Goal: Task Accomplishment & Management: Manage account settings

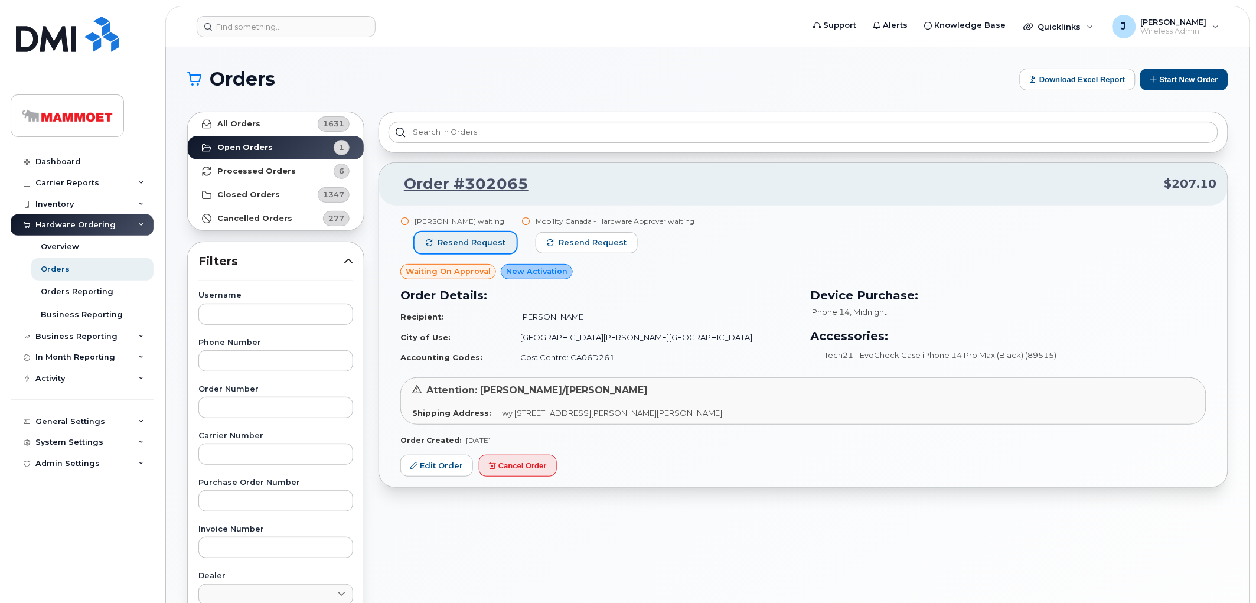
click at [472, 241] on span "Resend request" at bounding box center [472, 242] width 68 height 11
click at [48, 157] on div "Dashboard" at bounding box center [57, 161] width 45 height 9
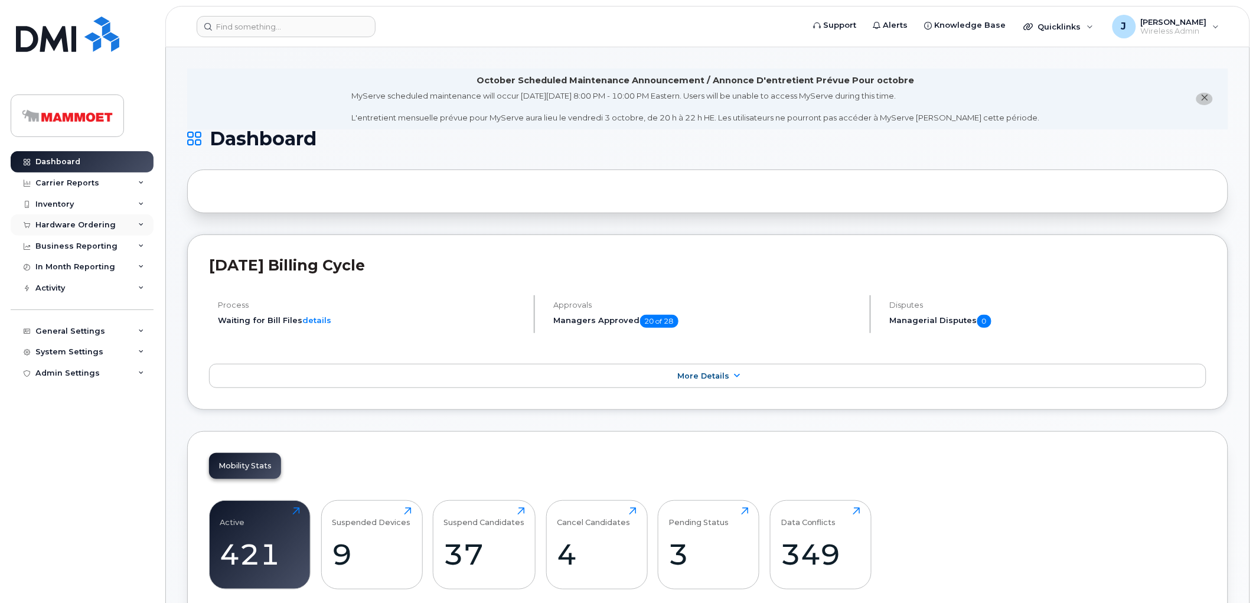
click at [74, 223] on div "Hardware Ordering" at bounding box center [75, 224] width 80 height 9
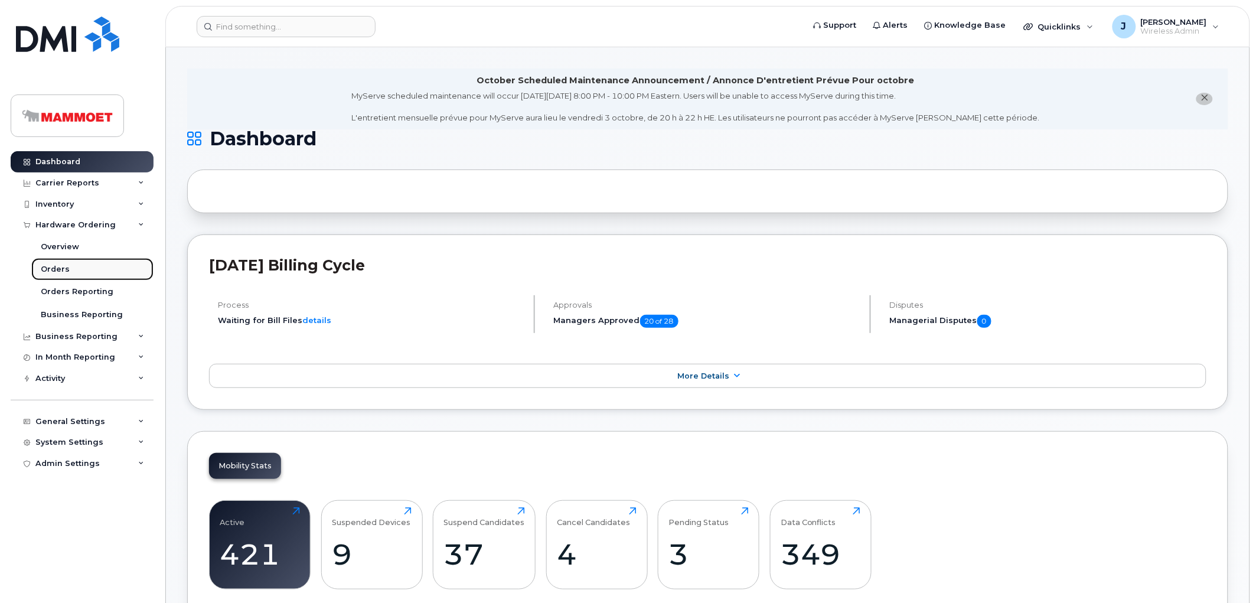
click at [62, 267] on div "Orders" at bounding box center [55, 269] width 29 height 11
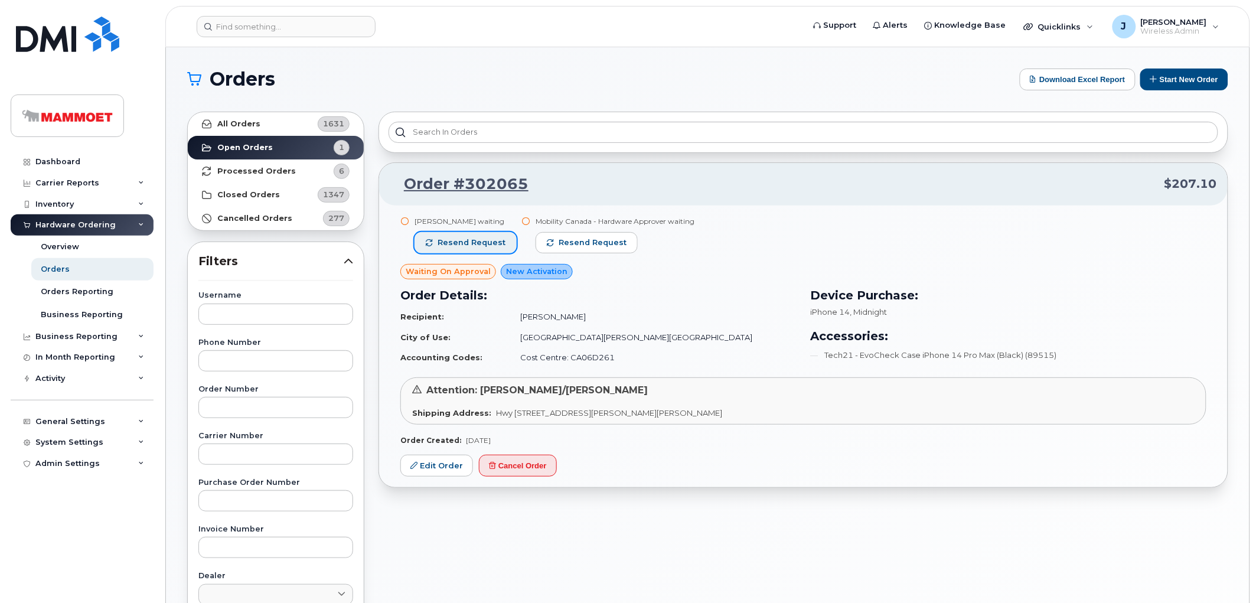
click at [462, 240] on span "Resend request" at bounding box center [472, 242] width 68 height 11
click at [251, 32] on input at bounding box center [286, 26] width 179 height 21
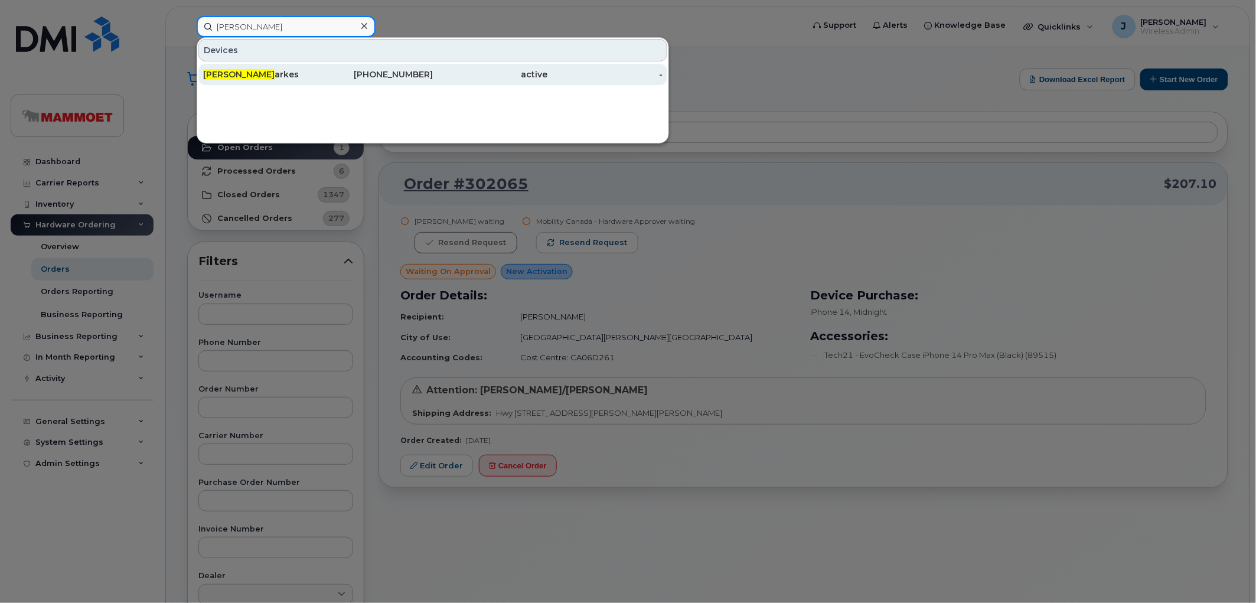
type input "Corey St"
click at [229, 67] on div "Corey St arkes" at bounding box center [260, 74] width 115 height 21
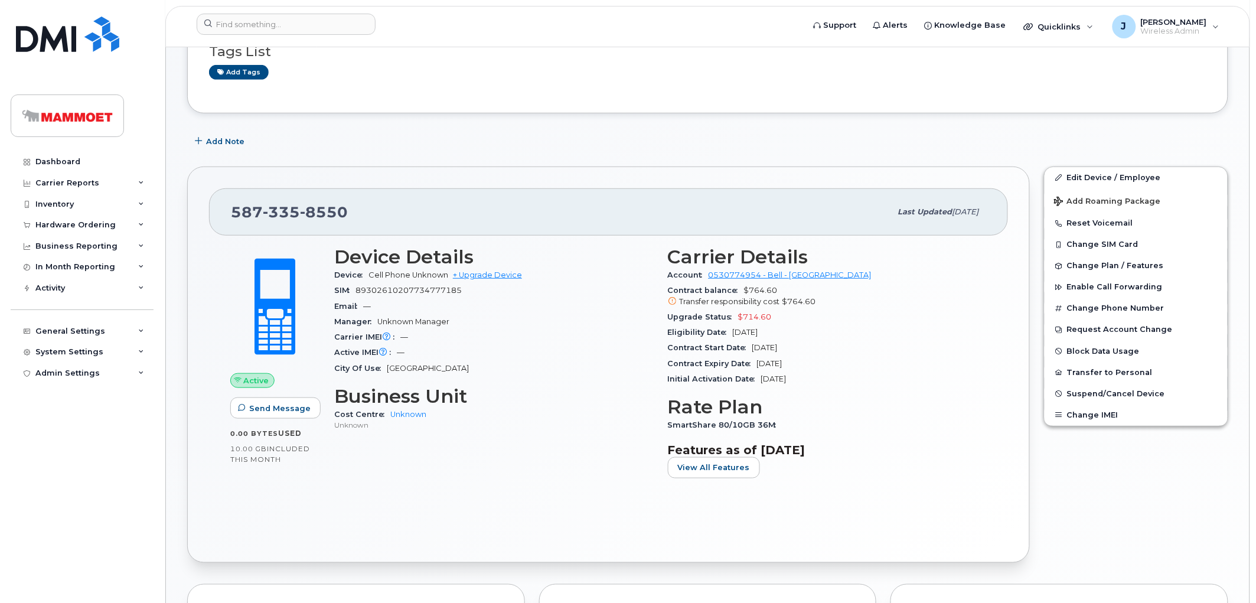
scroll to position [197, 0]
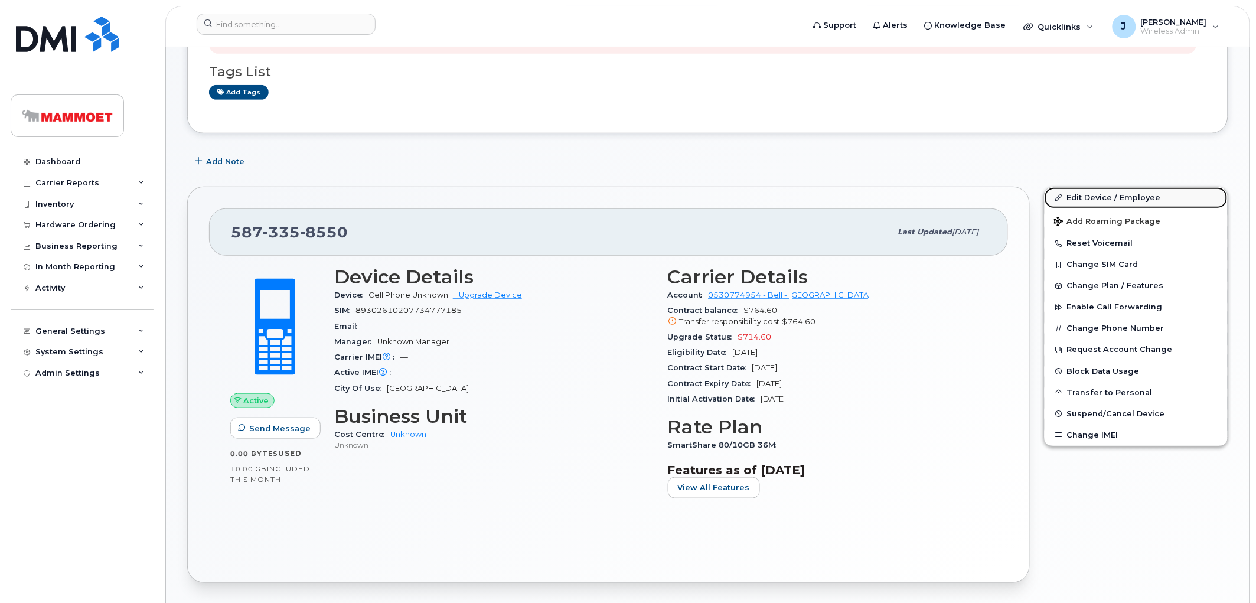
click at [1089, 196] on link "Edit Device / Employee" at bounding box center [1135, 197] width 183 height 21
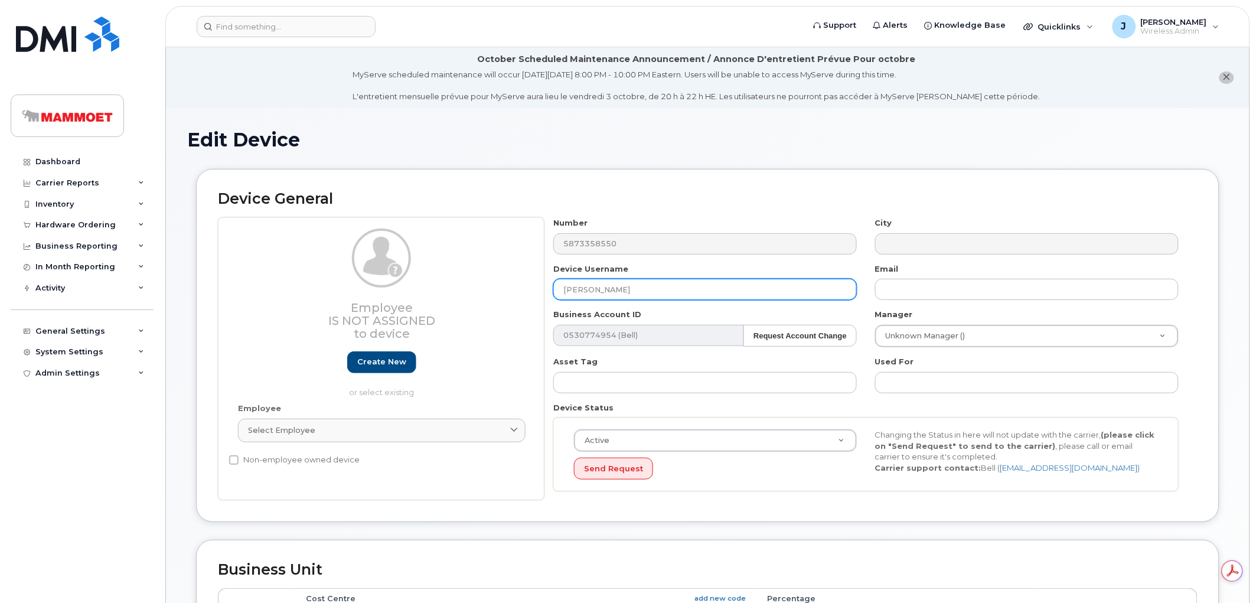
drag, startPoint x: 629, startPoint y: 295, endPoint x: 516, endPoint y: 289, distance: 113.5
click at [516, 289] on div "Employee Is not assigned to device Create new or select existing Employee Selec…" at bounding box center [708, 358] width 980 height 283
paste input "Payton Kelly"
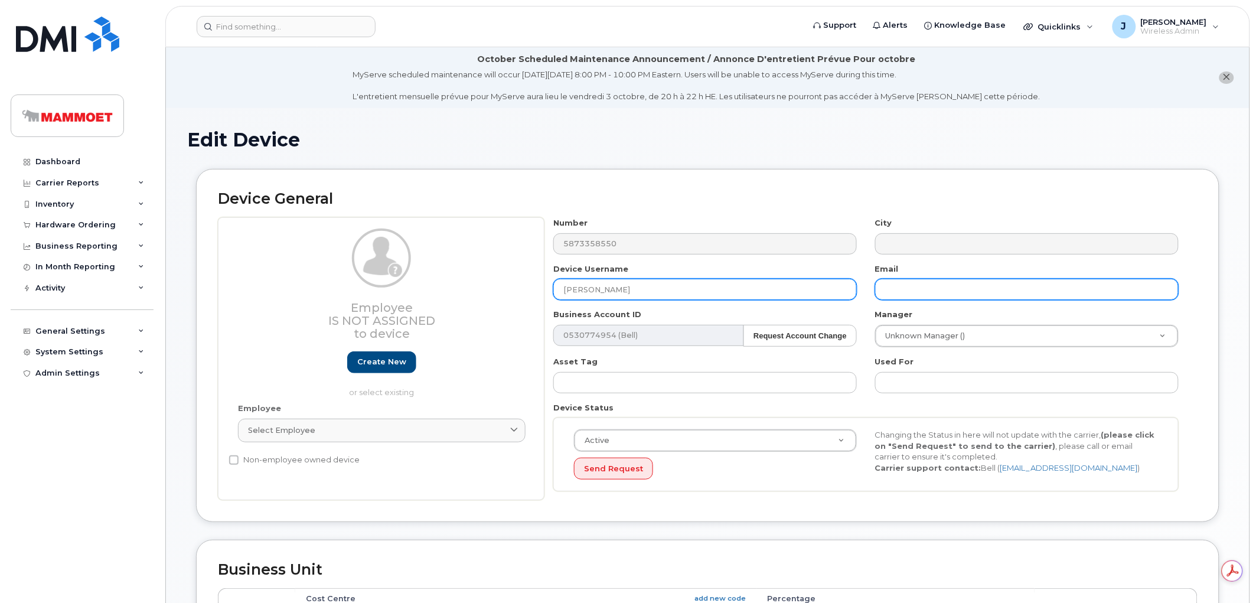
type input "Payton Kelly"
click at [926, 287] on input "text" at bounding box center [1026, 289] width 303 height 21
paste input "Payton Kelly"
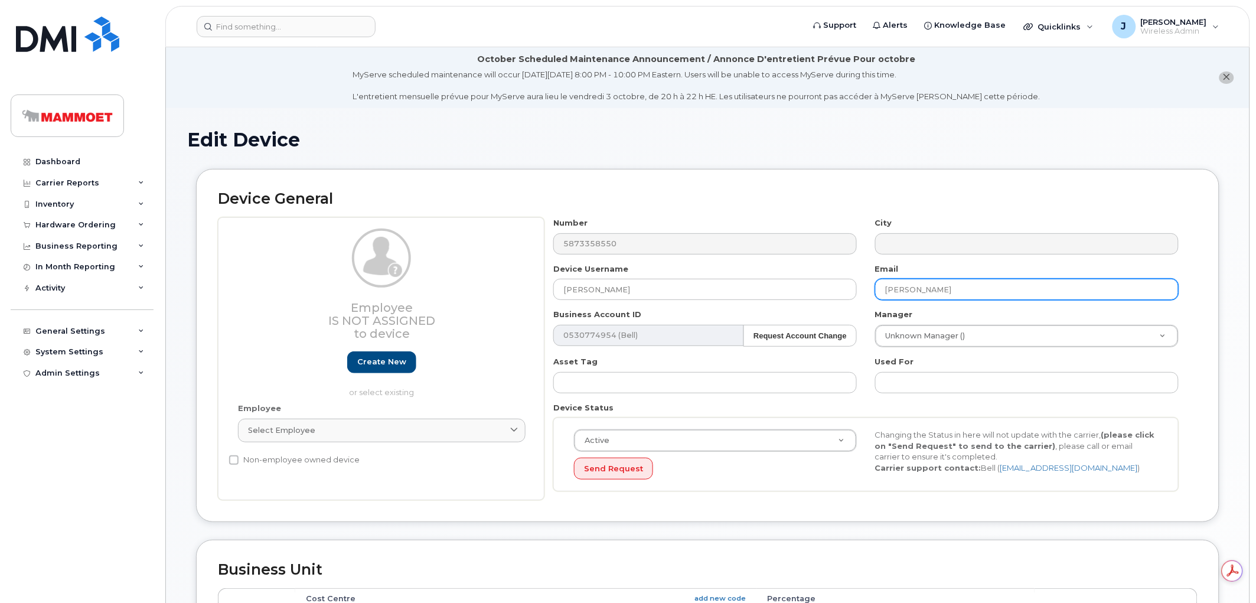
click at [911, 288] on input "Payton Kelly" at bounding box center [1026, 289] width 303 height 21
click at [949, 293] on input "Payton.Kelly" at bounding box center [1026, 289] width 303 height 21
type input "Payton.Kelly@Mammoet.com"
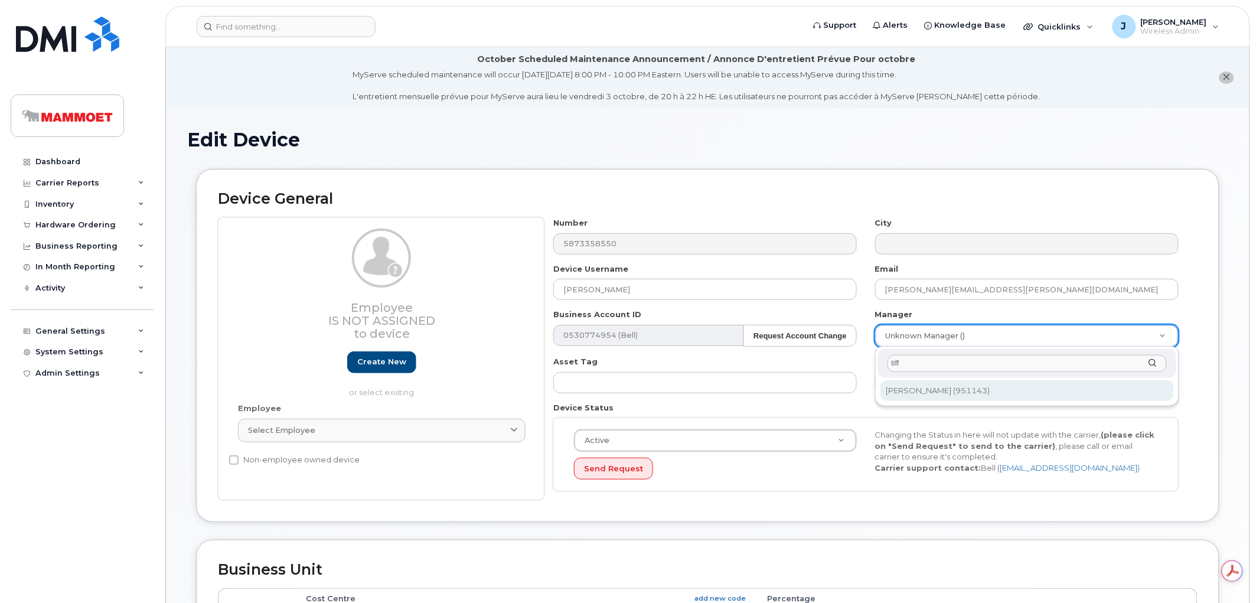
type input "tiff"
type input "161072"
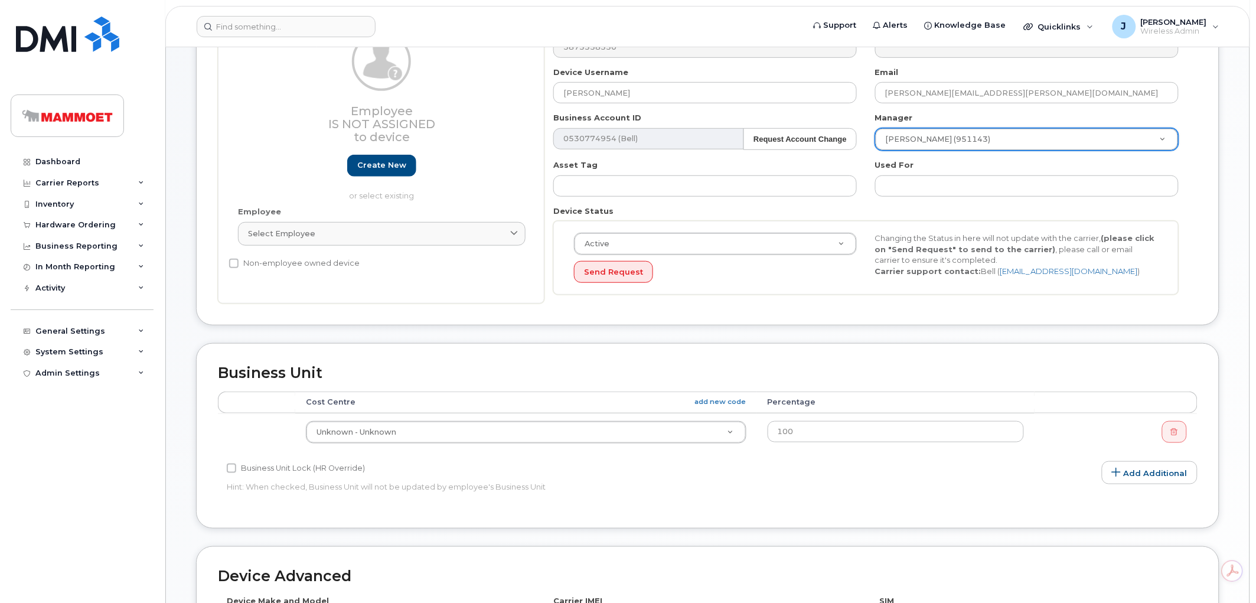
scroll to position [262, 0]
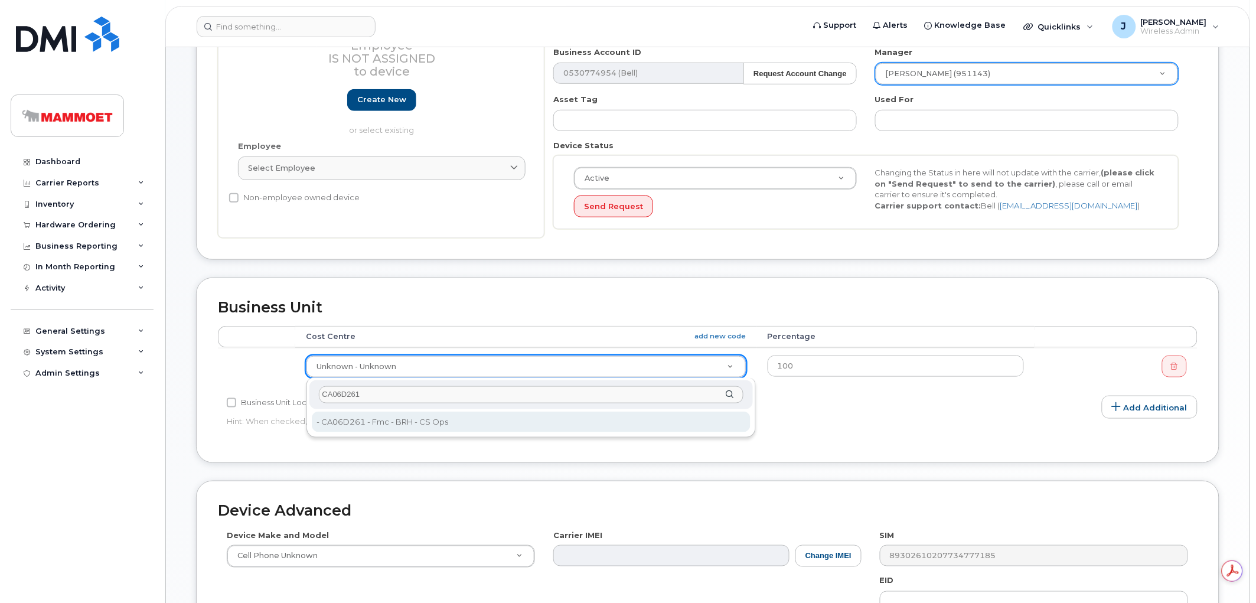
type input "CA06D261"
type input "30740"
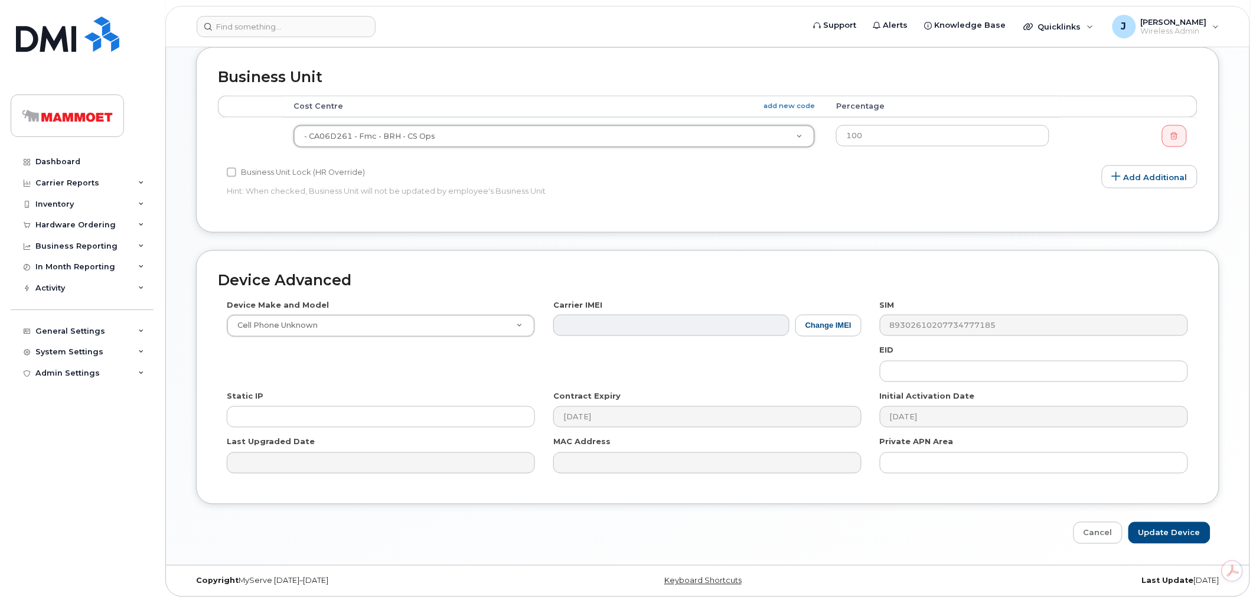
scroll to position [493, 0]
click at [1147, 531] on input "Update Device" at bounding box center [1169, 533] width 82 height 22
type input "Saving..."
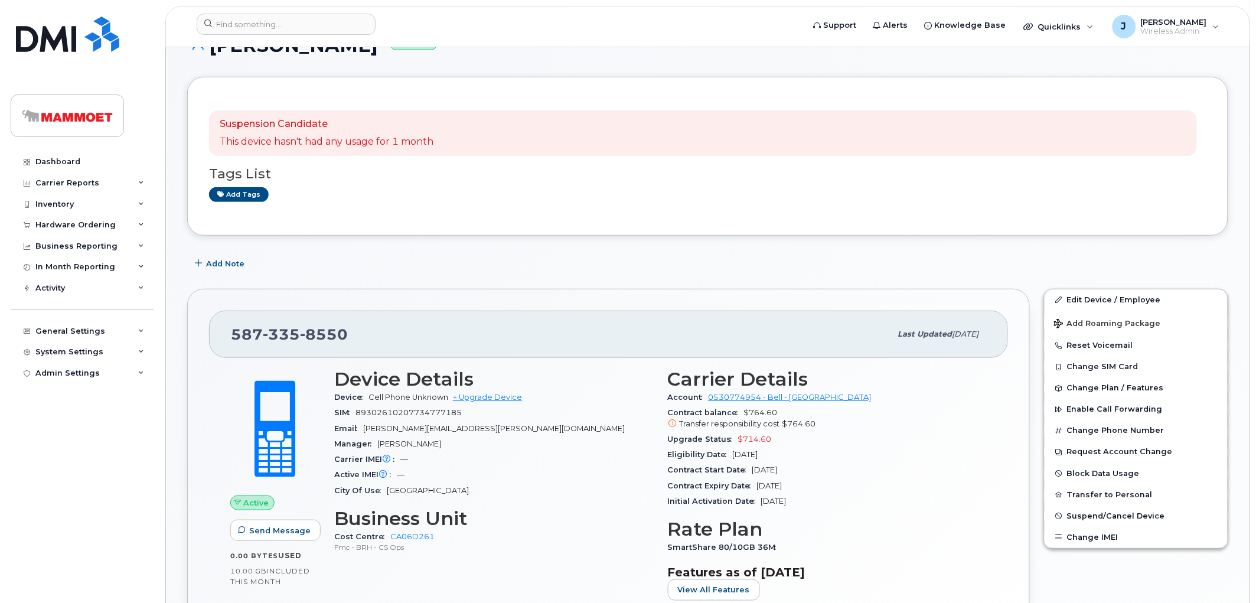
scroll to position [131, 0]
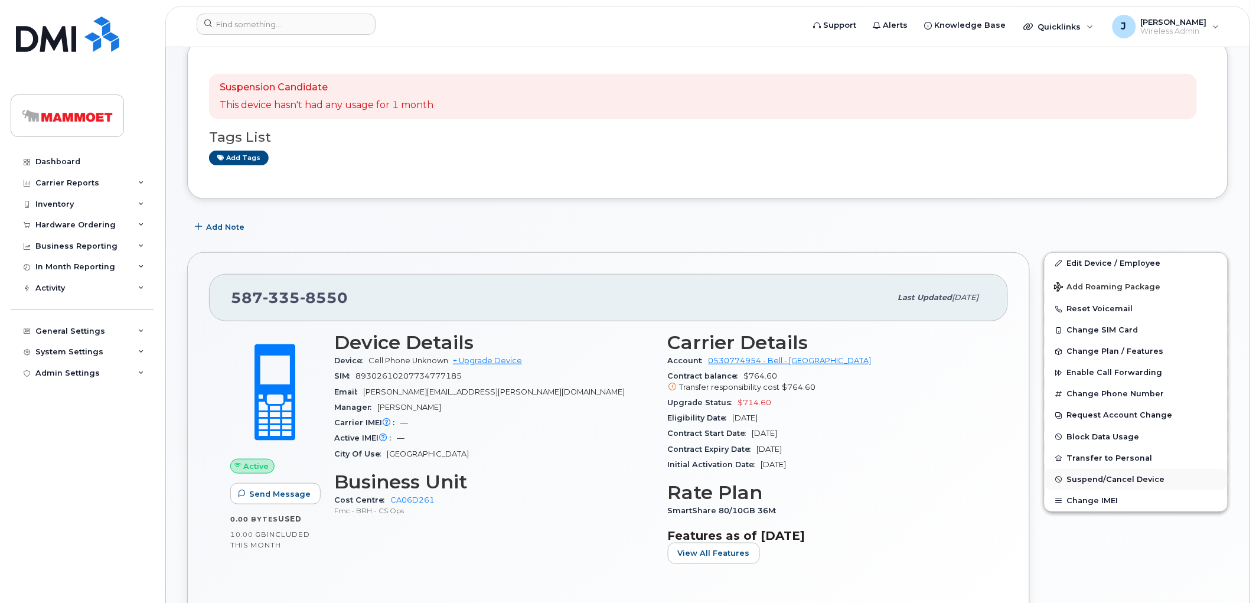
click at [1085, 482] on span "Suspend/Cancel Device" at bounding box center [1116, 479] width 98 height 9
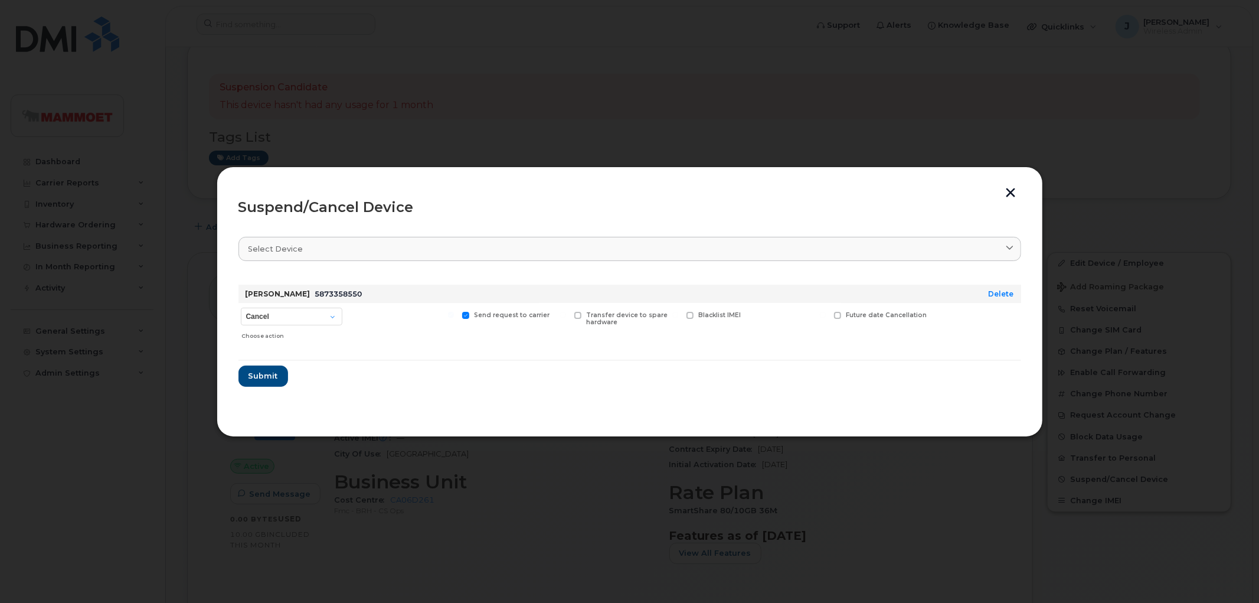
click at [1006, 188] on button "button" at bounding box center [1012, 194] width 18 height 12
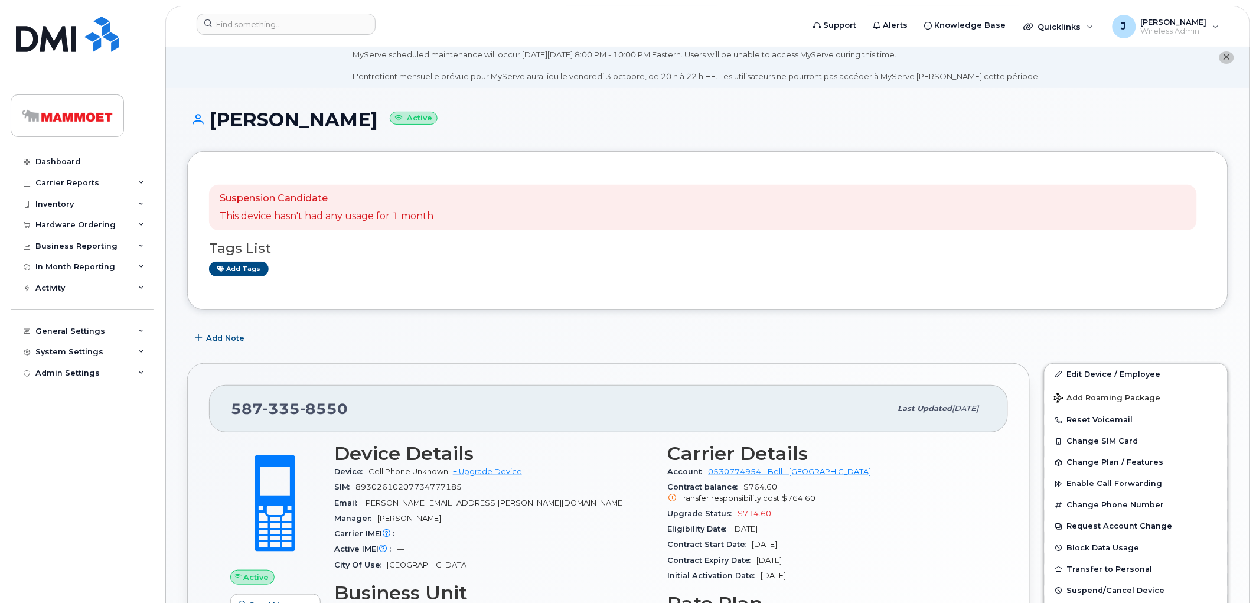
scroll to position [0, 0]
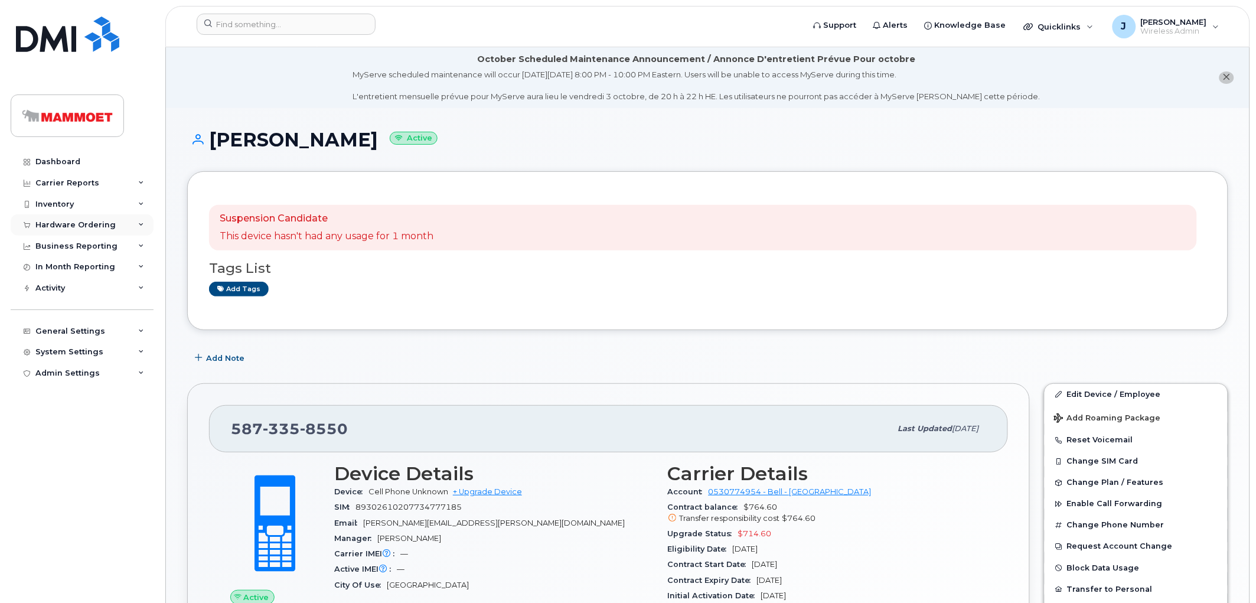
click at [54, 226] on div "Hardware Ordering" at bounding box center [75, 224] width 80 height 9
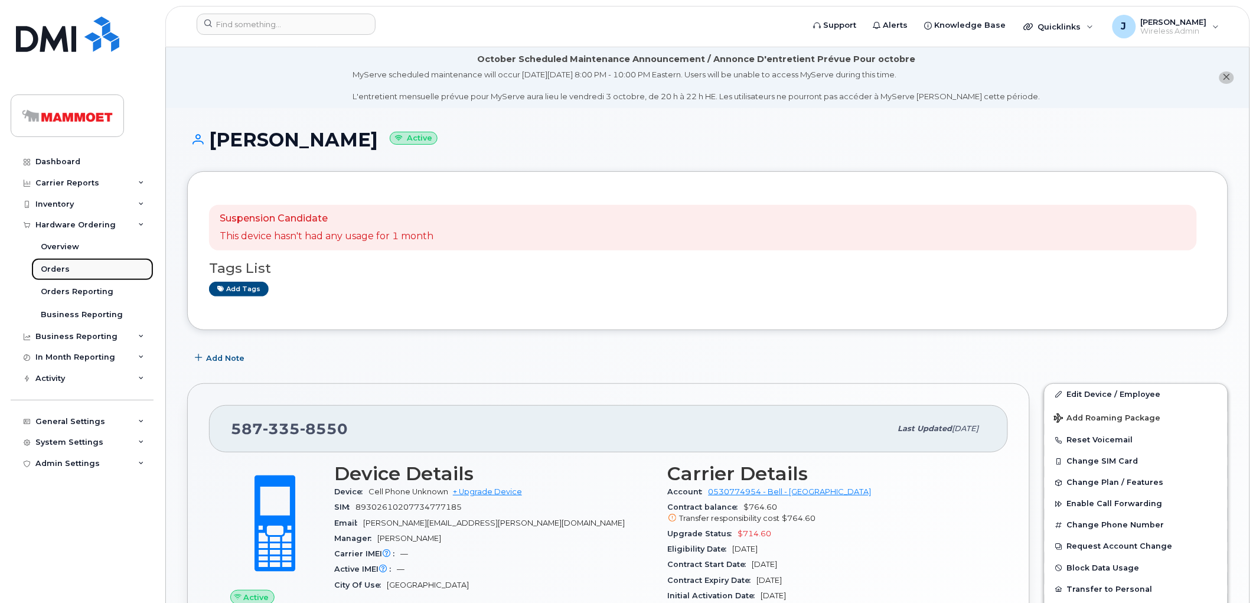
click at [60, 268] on div "Orders" at bounding box center [55, 269] width 29 height 11
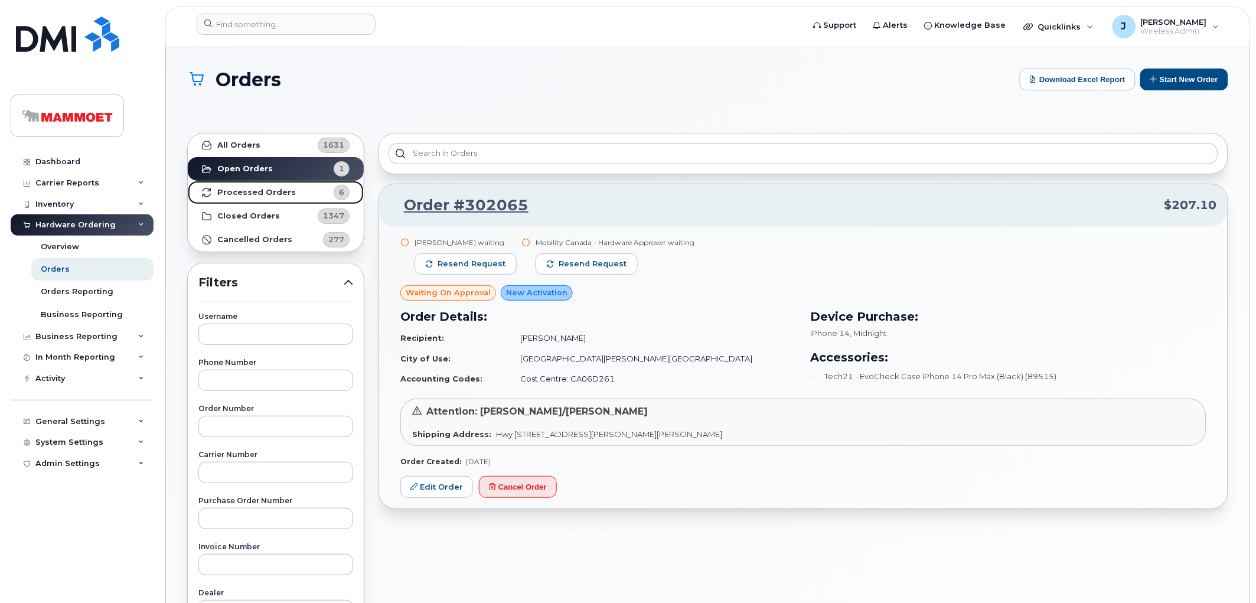
click at [240, 193] on strong "Processed Orders" at bounding box center [256, 192] width 79 height 9
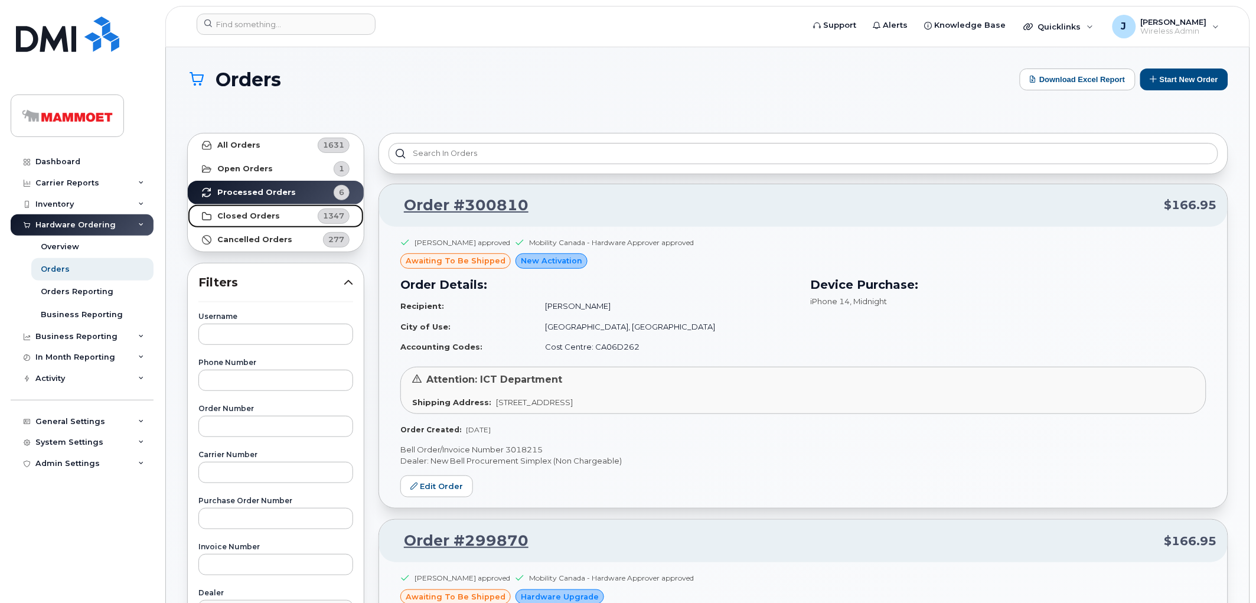
click at [251, 208] on link "Closed Orders 1347" at bounding box center [276, 216] width 176 height 24
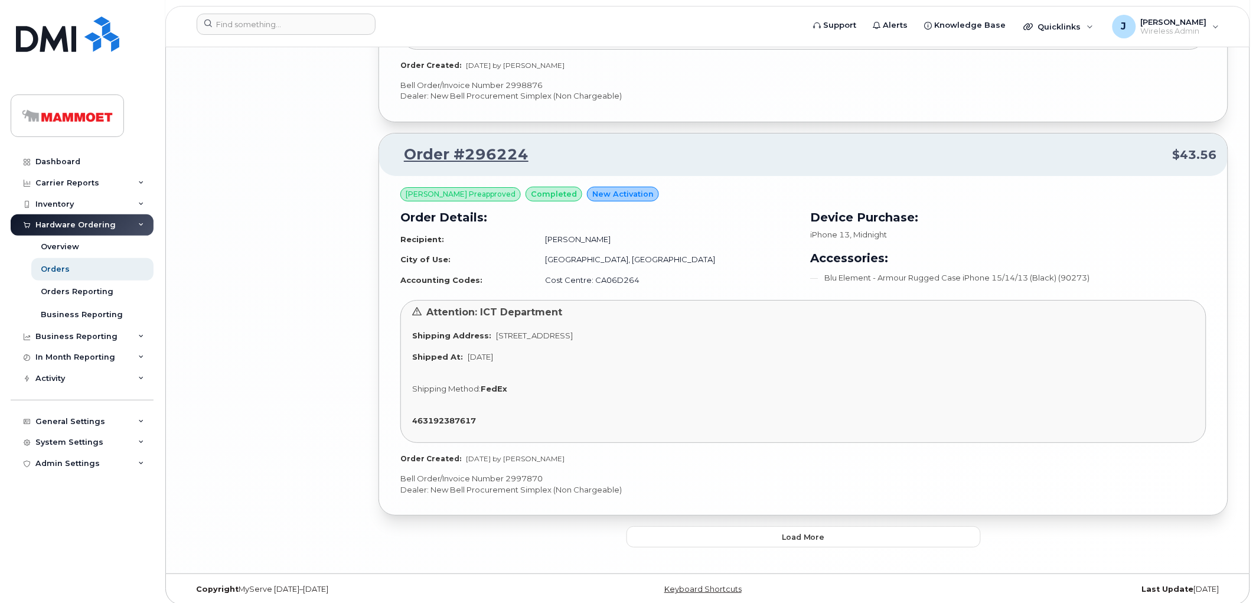
scroll to position [3066, 0]
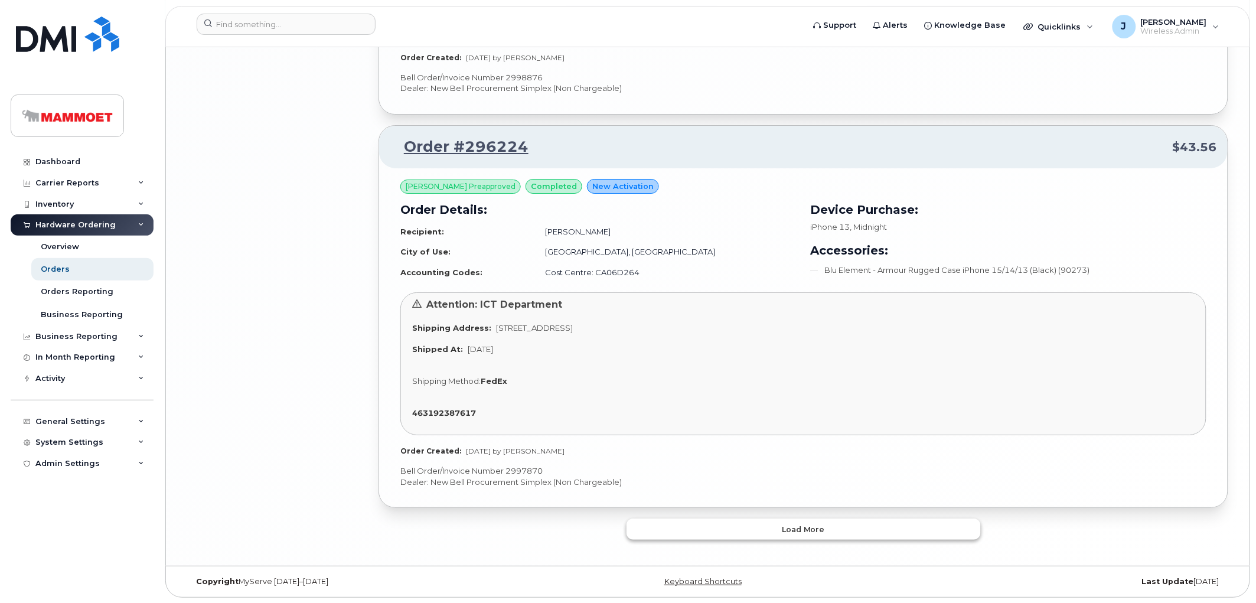
click at [795, 527] on span "Load more" at bounding box center [803, 529] width 43 height 11
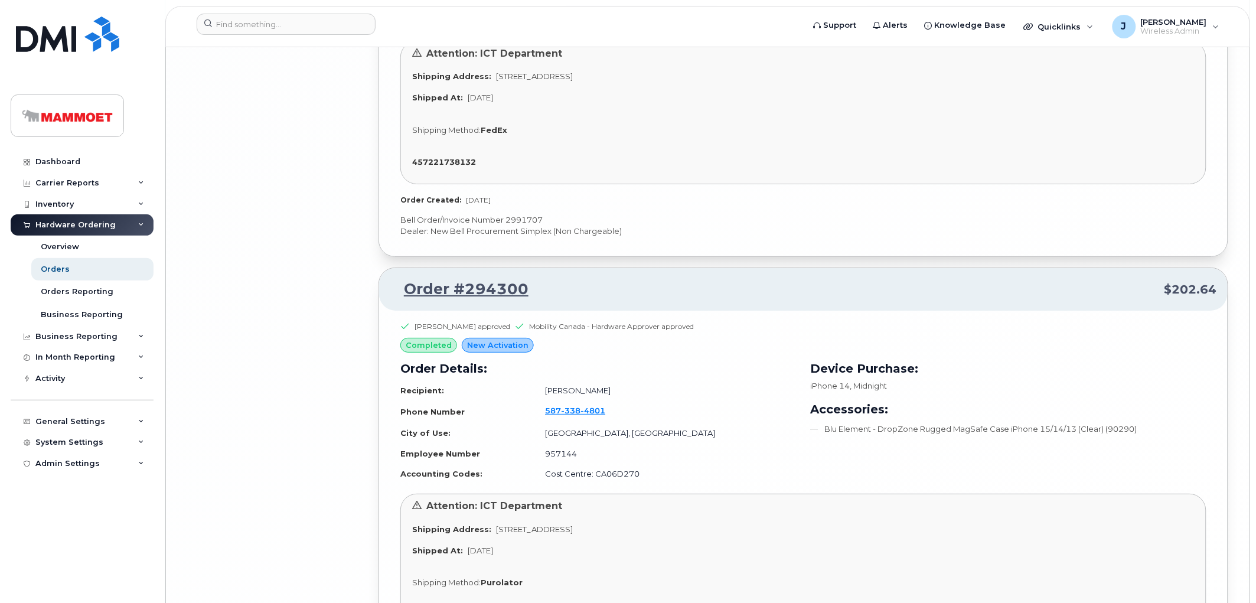
scroll to position [6531, 0]
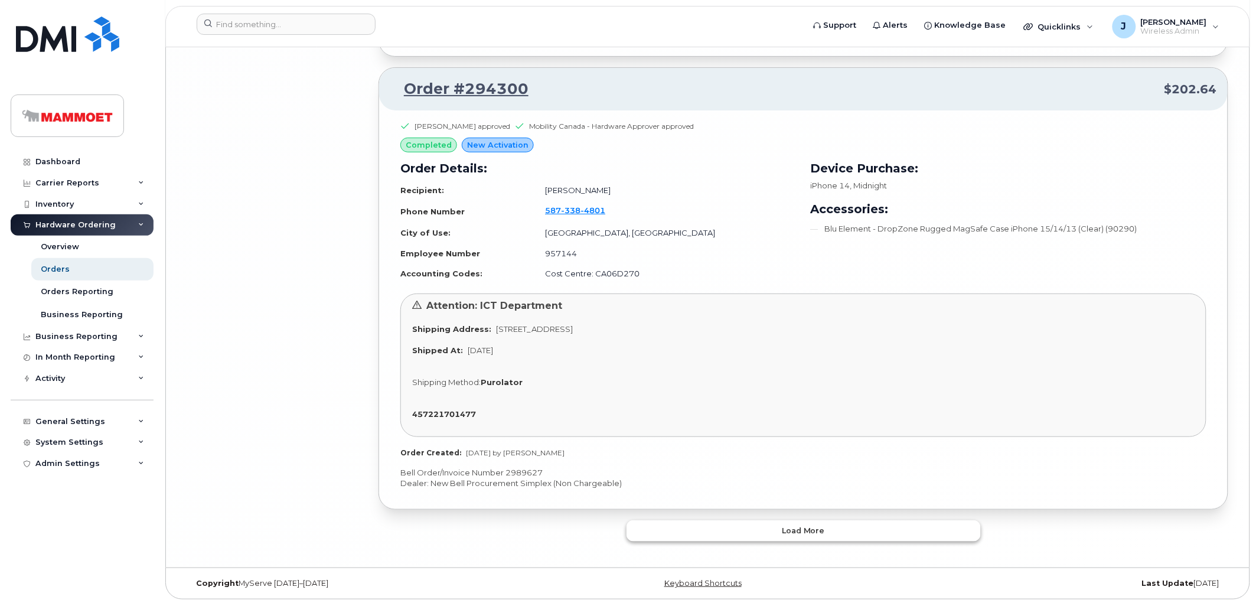
click at [798, 525] on span "Load more" at bounding box center [803, 530] width 43 height 11
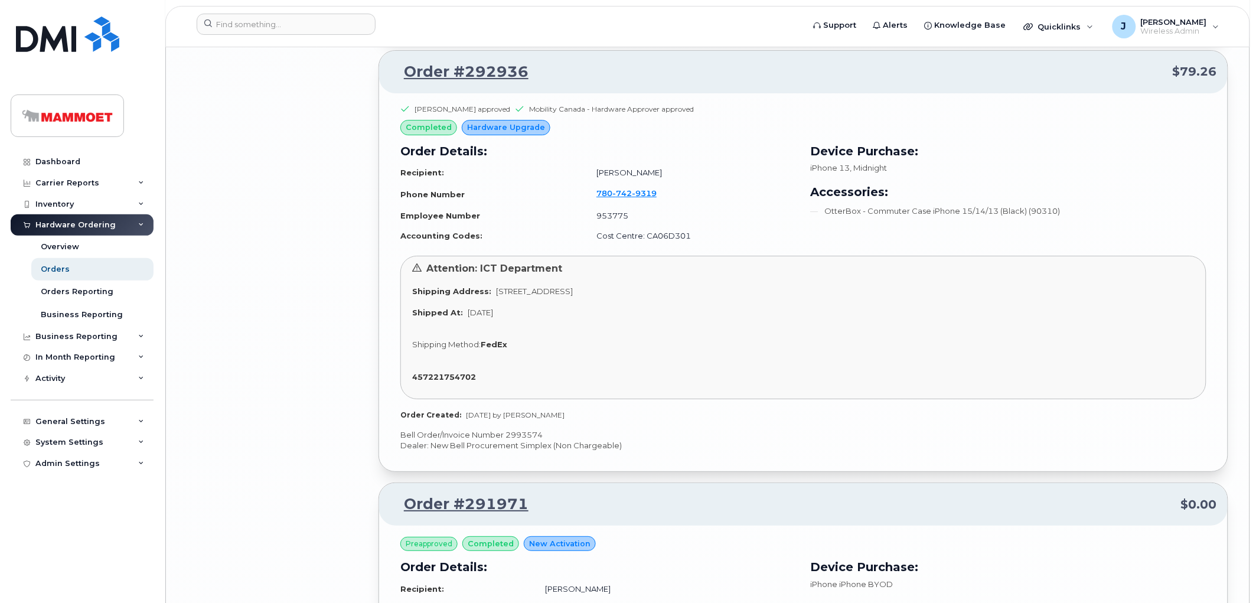
scroll to position [7865, 0]
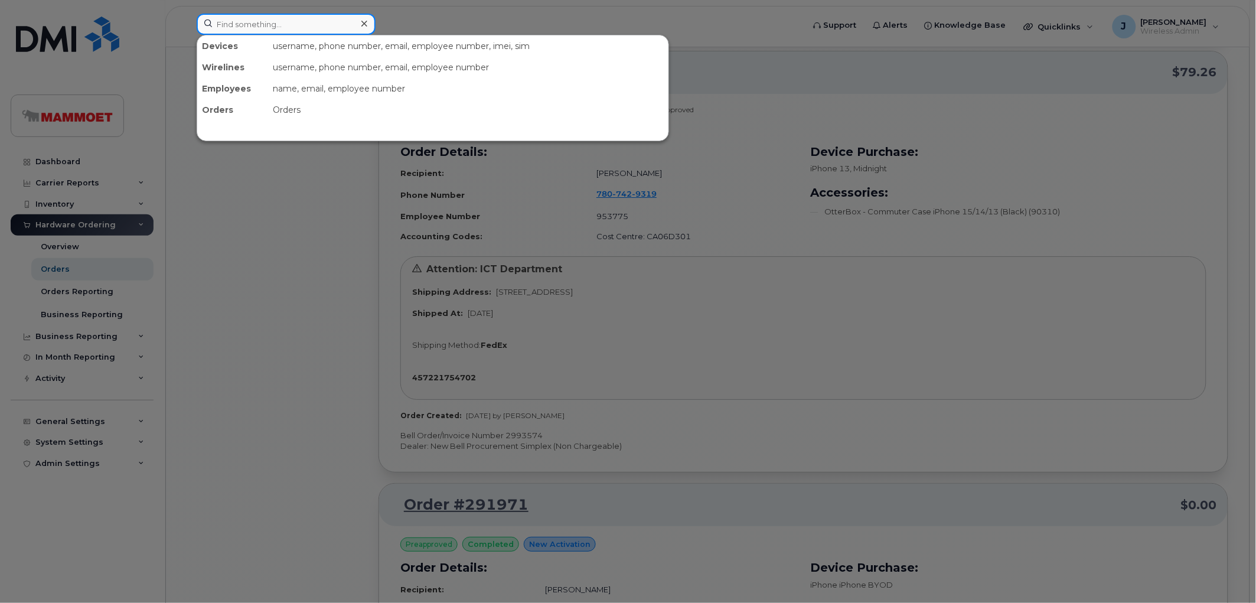
click at [221, 27] on input at bounding box center [286, 24] width 179 height 21
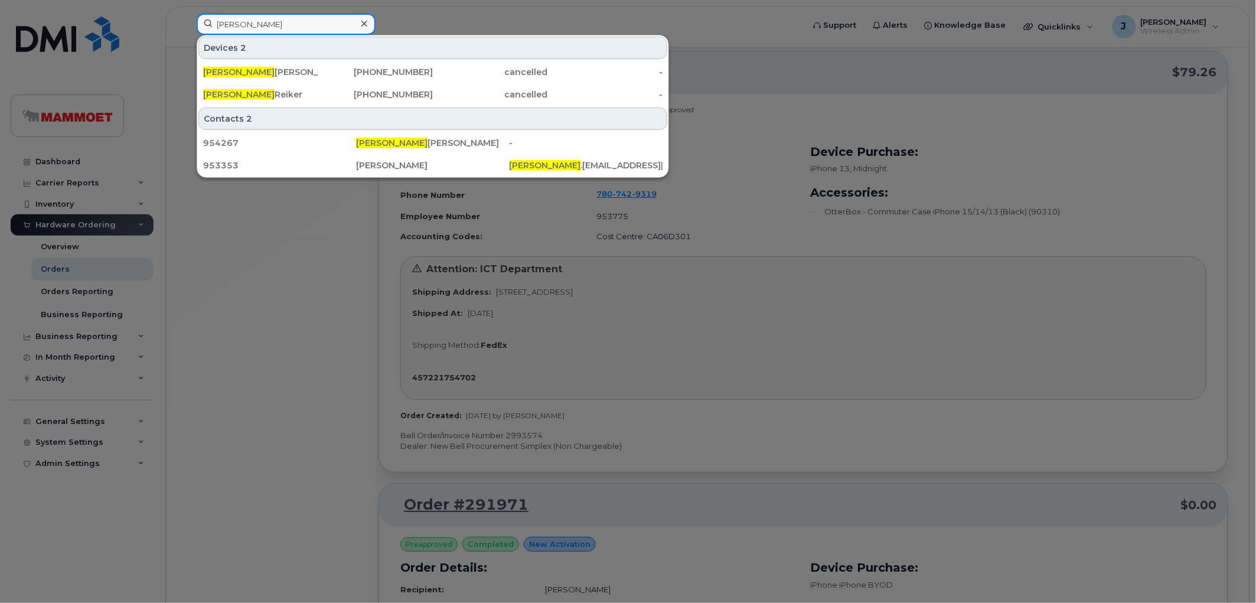
drag, startPoint x: 265, startPoint y: 22, endPoint x: 130, endPoint y: 14, distance: 134.2
click at [187, 14] on div "corey Devices 2 Corey Riker 519-240-0649 cancelled - Corey Reiker 519-242-0307 …" at bounding box center [496, 27] width 618 height 26
click at [51, 160] on div at bounding box center [628, 301] width 1256 height 603
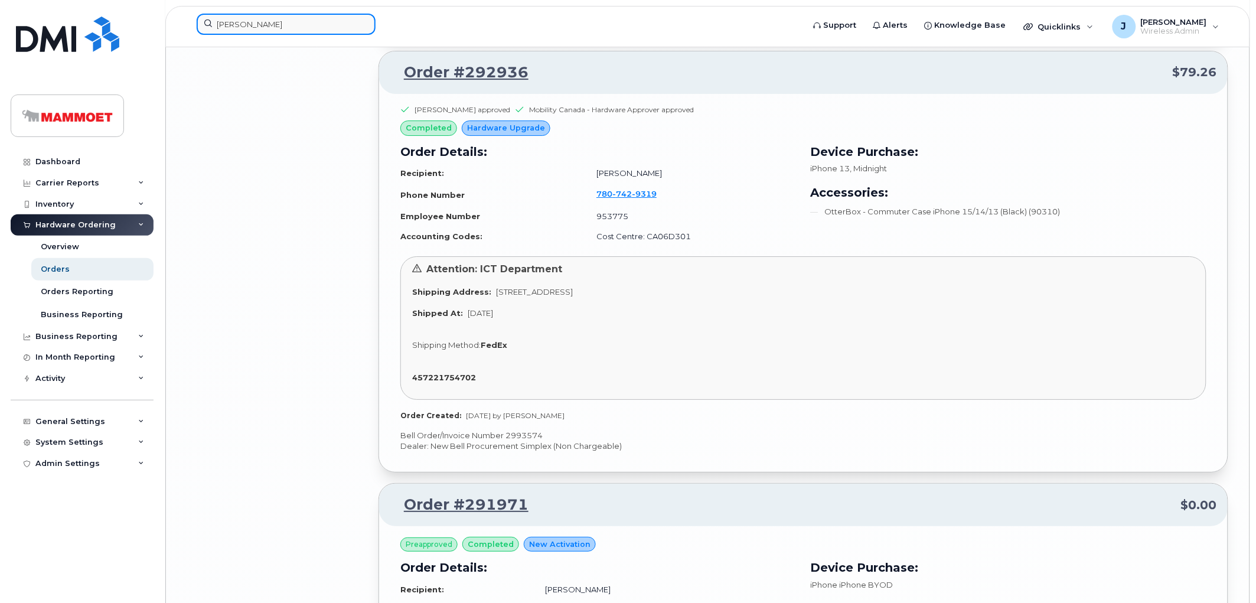
click at [260, 31] on input "corey" at bounding box center [286, 24] width 179 height 21
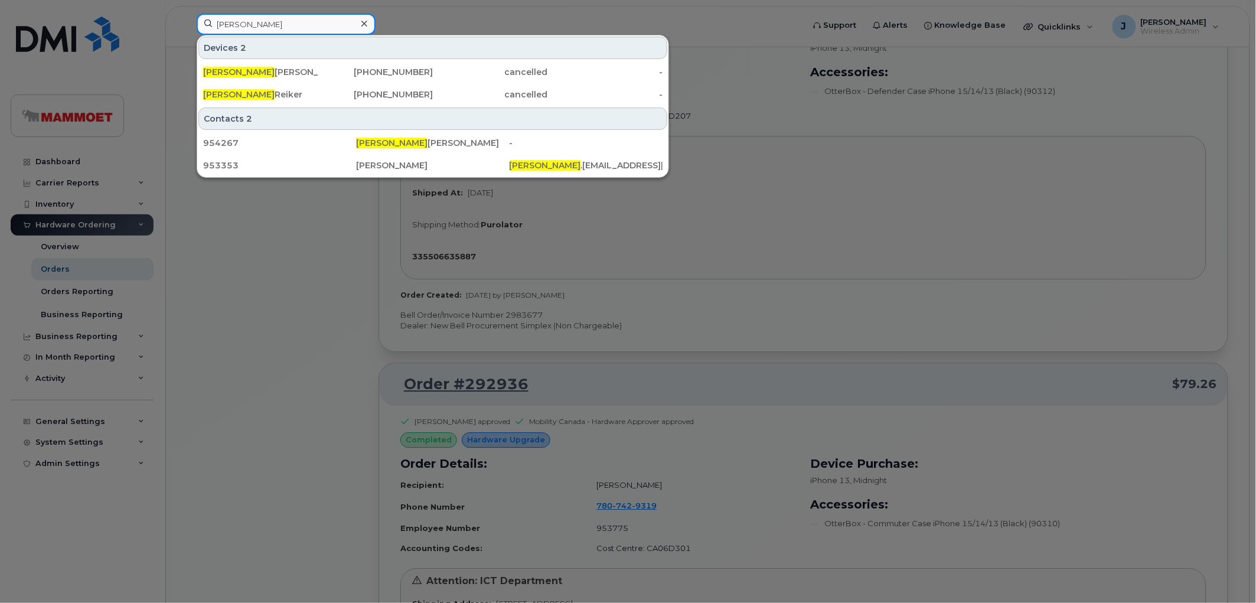
scroll to position [7536, 0]
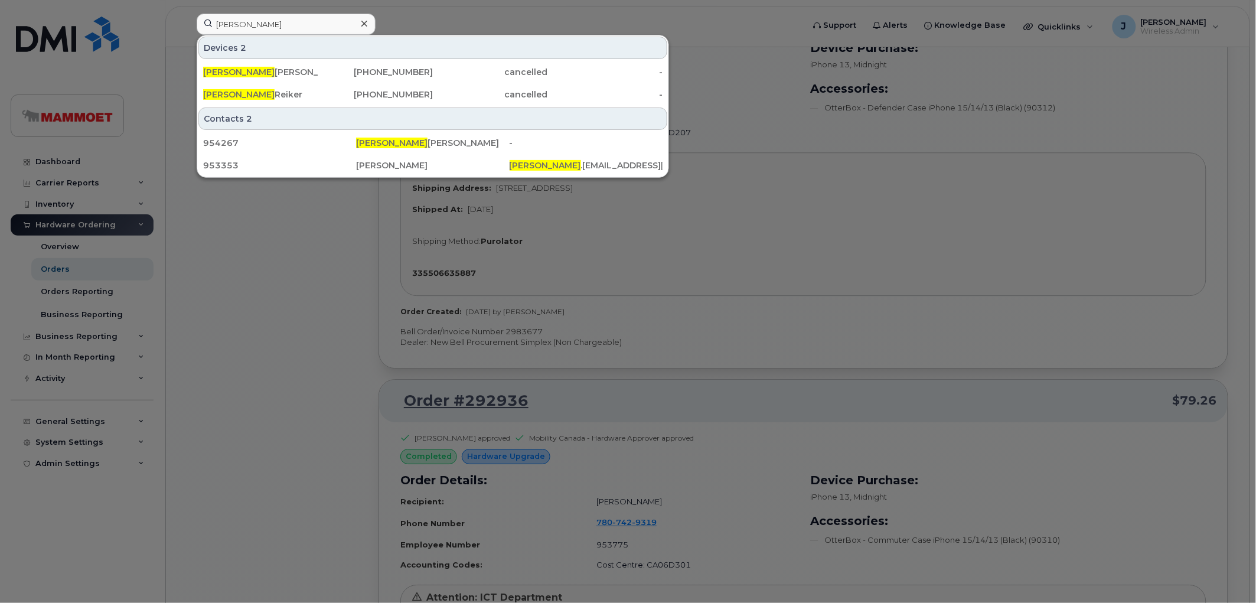
click at [66, 227] on div at bounding box center [628, 301] width 1256 height 603
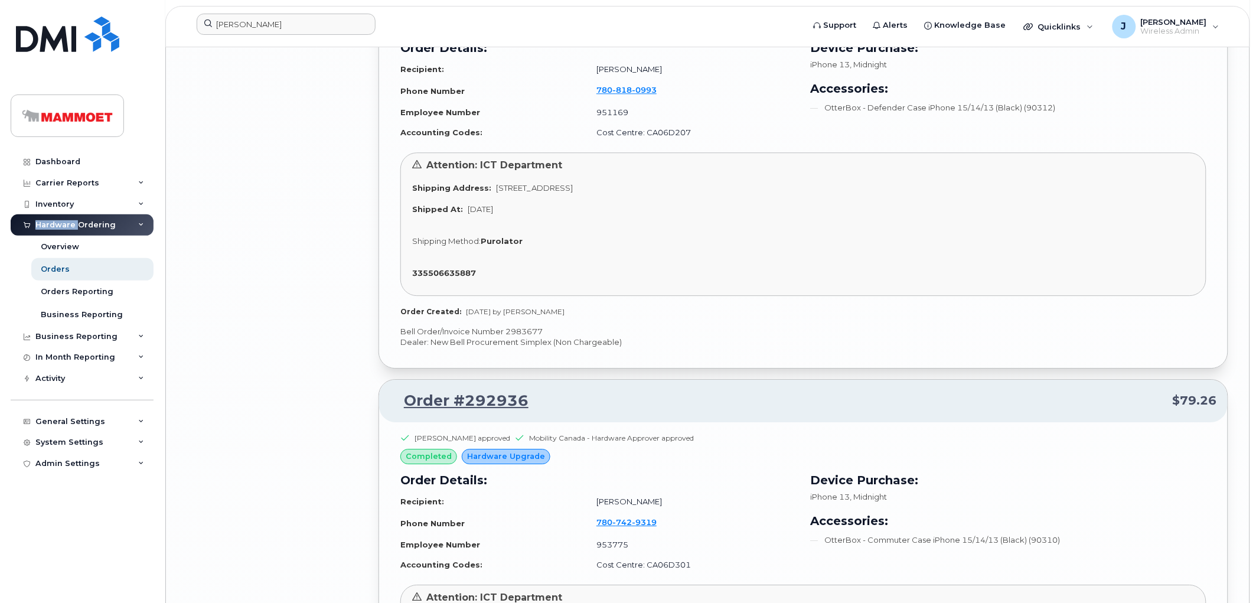
click at [66, 227] on div "Hardware Ordering" at bounding box center [75, 224] width 80 height 9
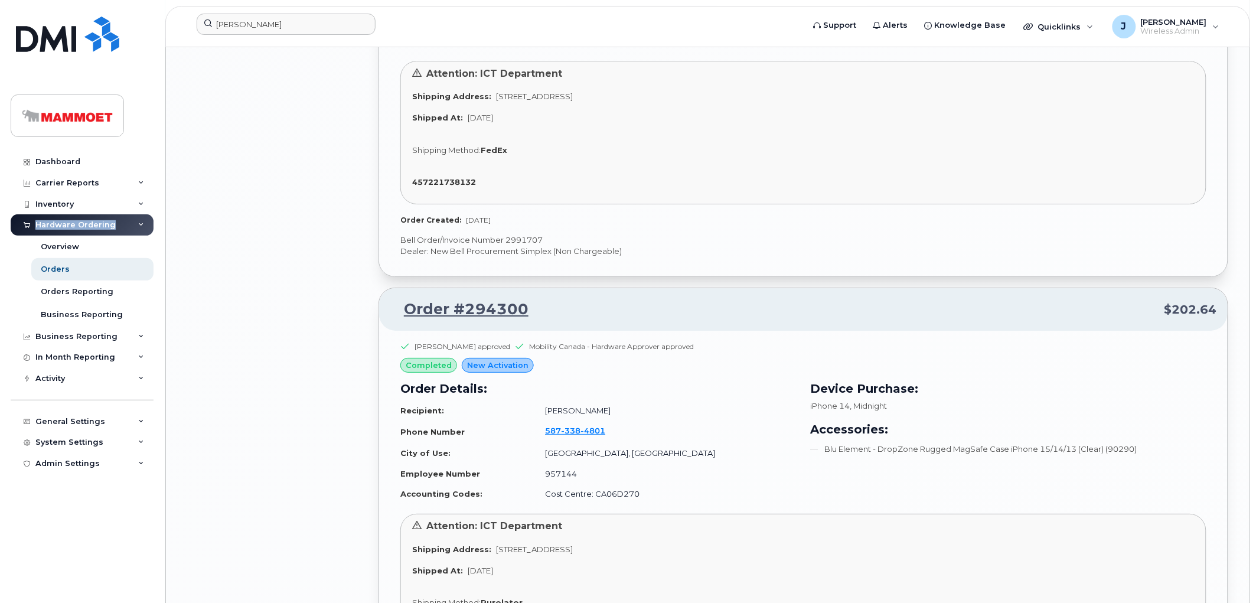
scroll to position [6159, 0]
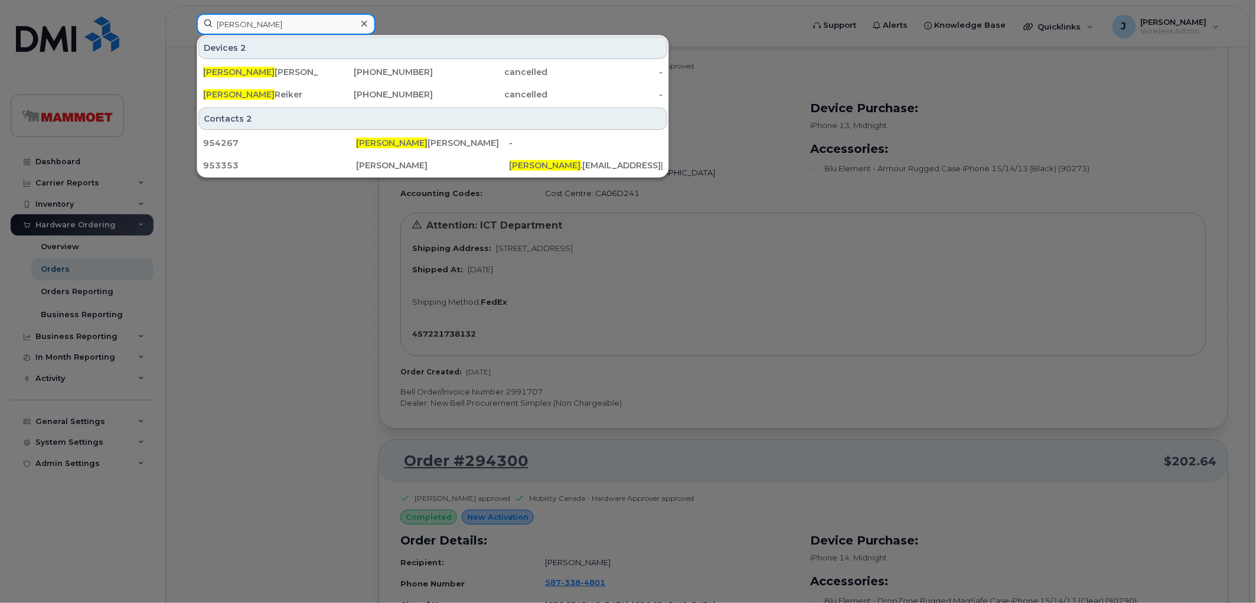
click at [262, 25] on input "corey" at bounding box center [286, 24] width 179 height 21
paste input "299738"
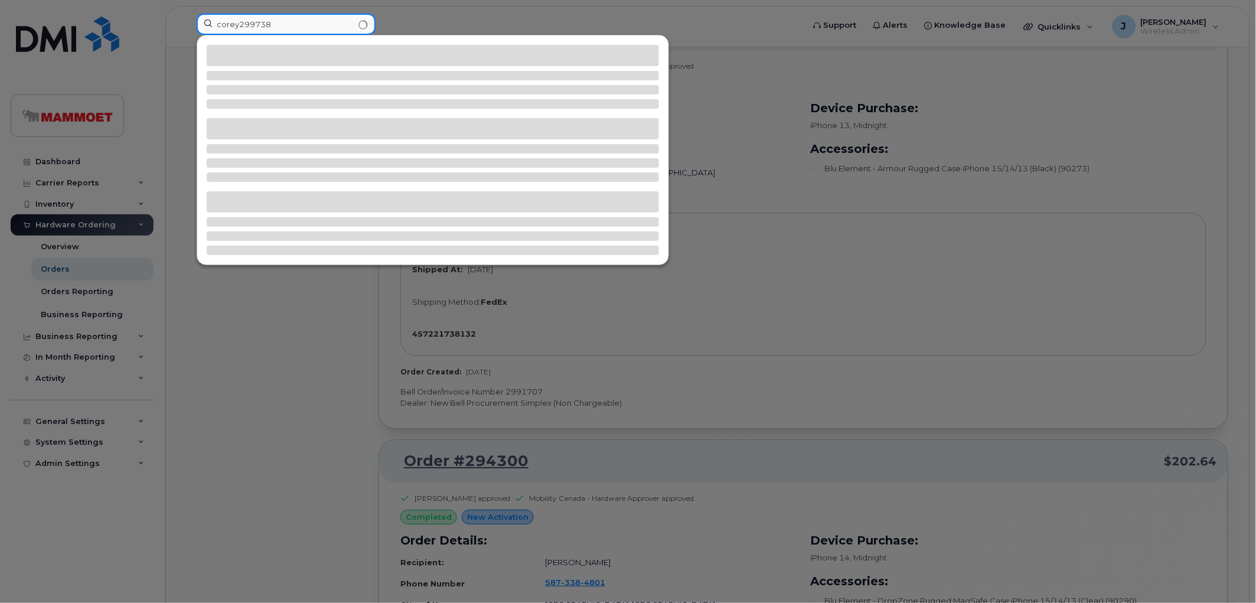
drag, startPoint x: 293, startPoint y: 22, endPoint x: 122, endPoint y: 30, distance: 171.4
click at [187, 30] on div "corey299738" at bounding box center [496, 27] width 618 height 26
paste input
type input "299738"
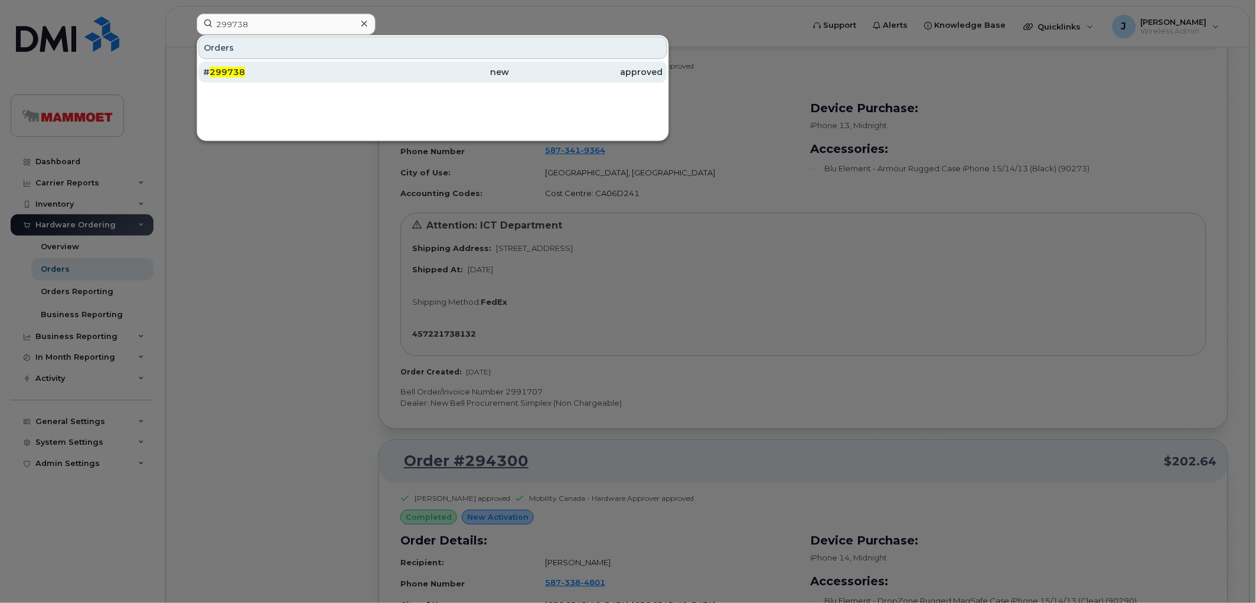
click at [221, 68] on span "299738" at bounding box center [227, 72] width 35 height 11
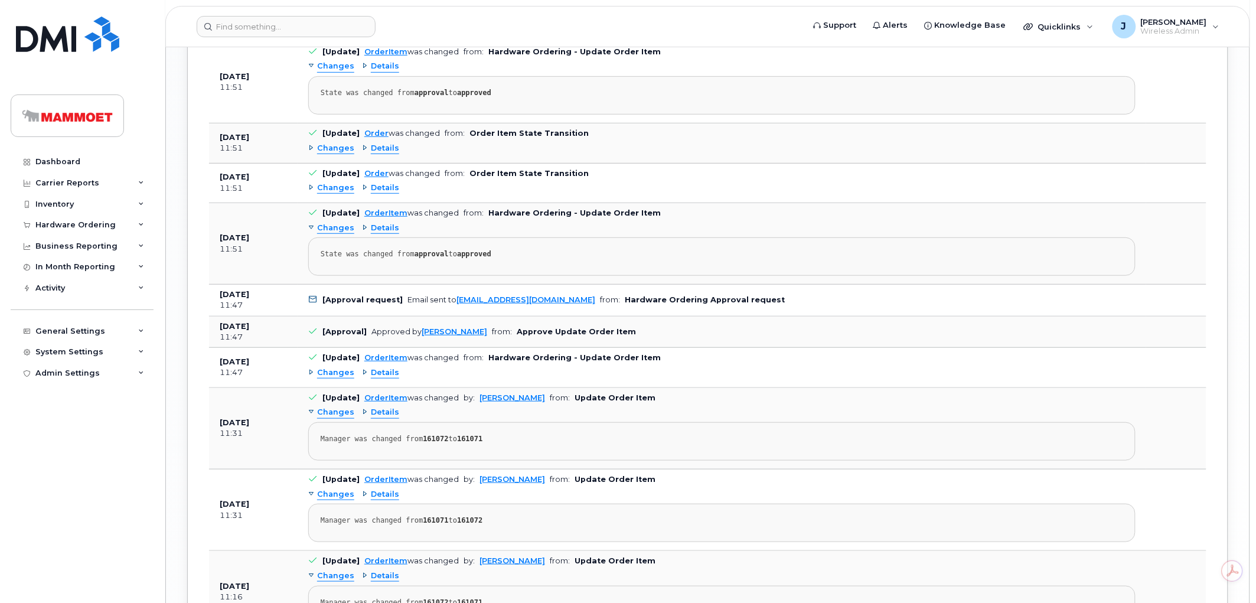
scroll to position [1771, 0]
